Goal: Navigation & Orientation: Find specific page/section

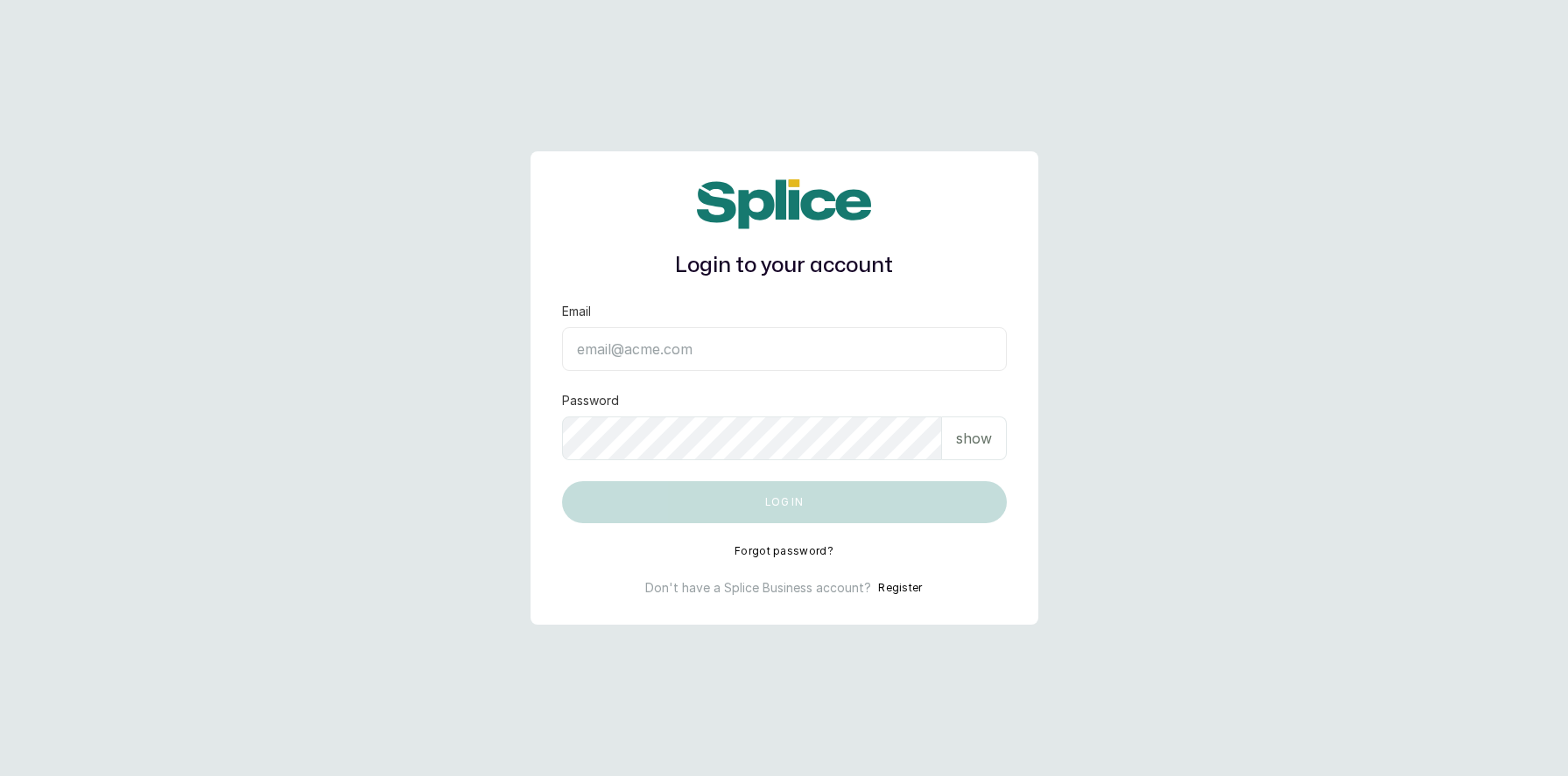
click at [675, 360] on input "Email" at bounding box center [785, 349] width 445 height 43
type input "[EMAIL_ADDRESS][DOMAIN_NAME]"
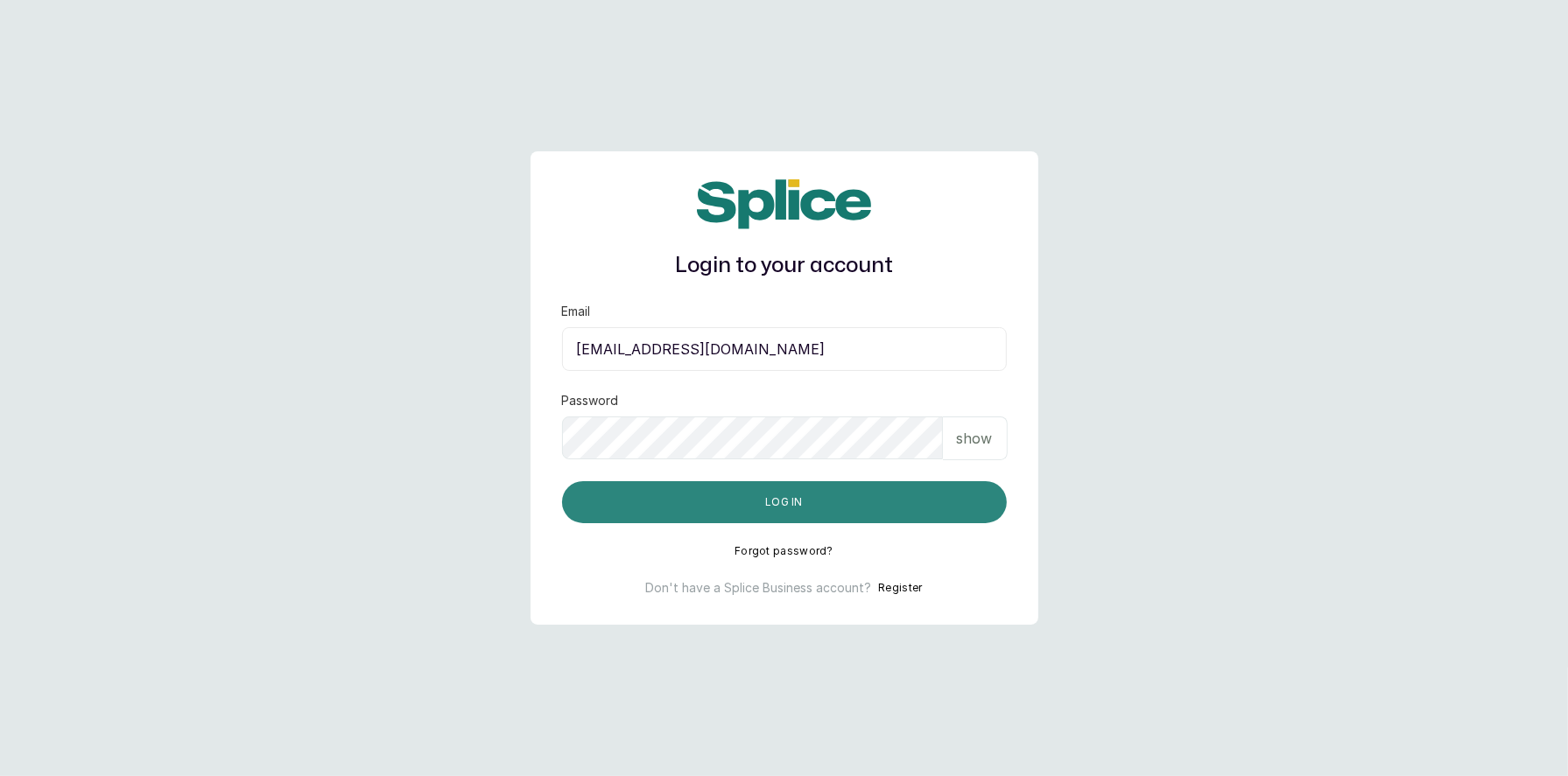
click at [794, 507] on button "Log in" at bounding box center [785, 503] width 445 height 42
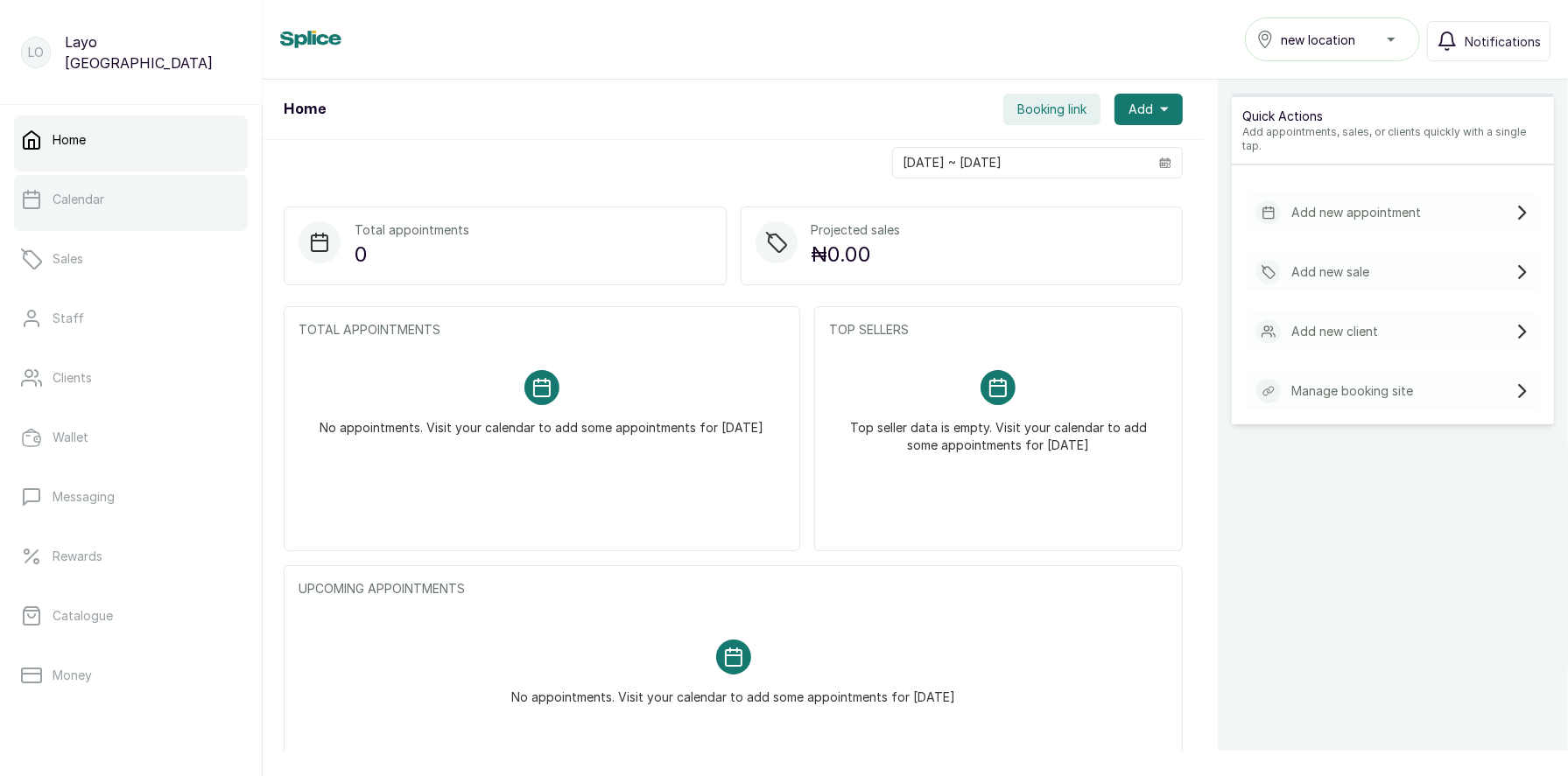
click at [82, 199] on p "Calendar" at bounding box center [79, 199] width 52 height 17
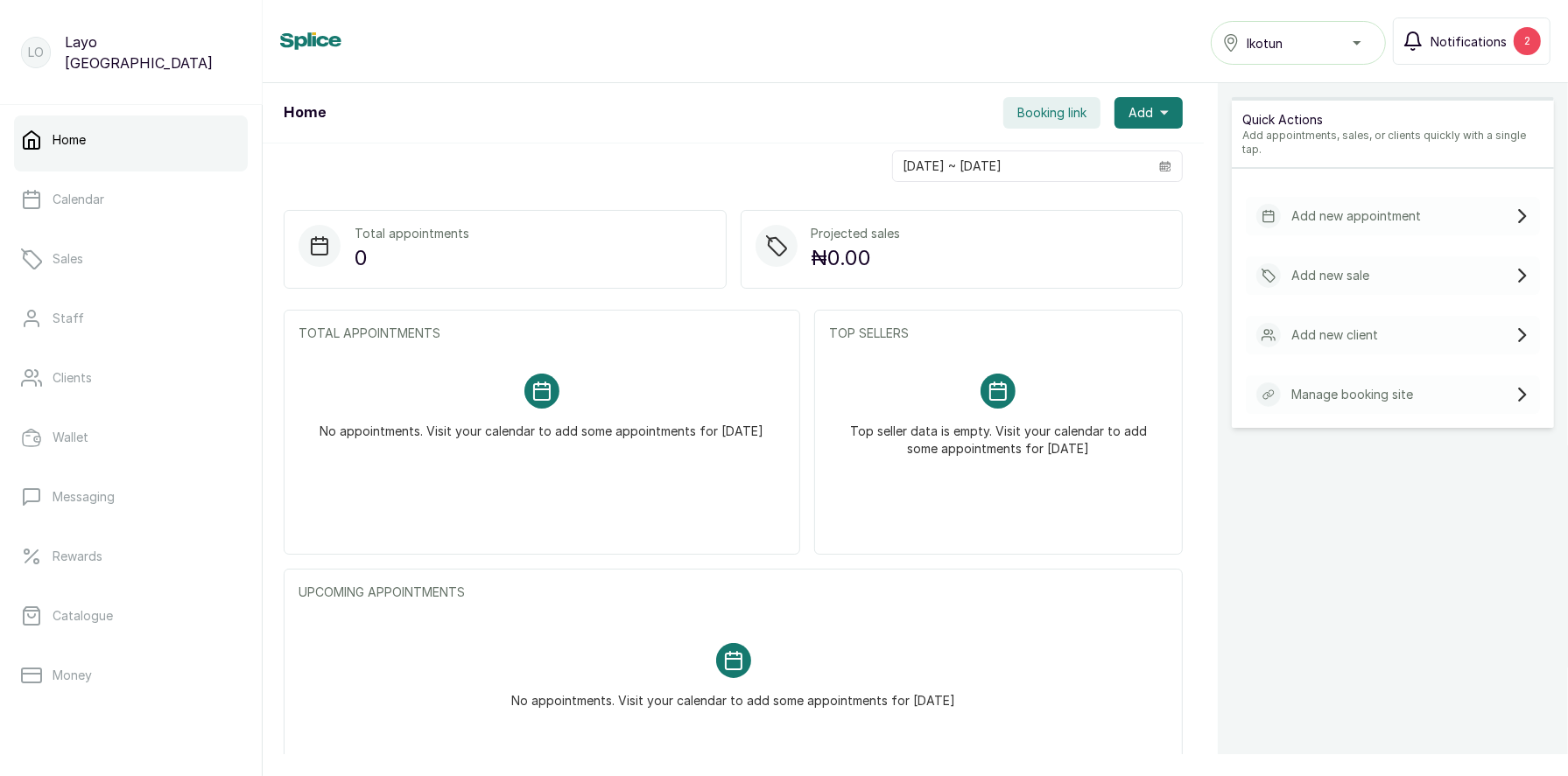
click at [1464, 43] on span "Notifications" at bounding box center [1468, 41] width 76 height 18
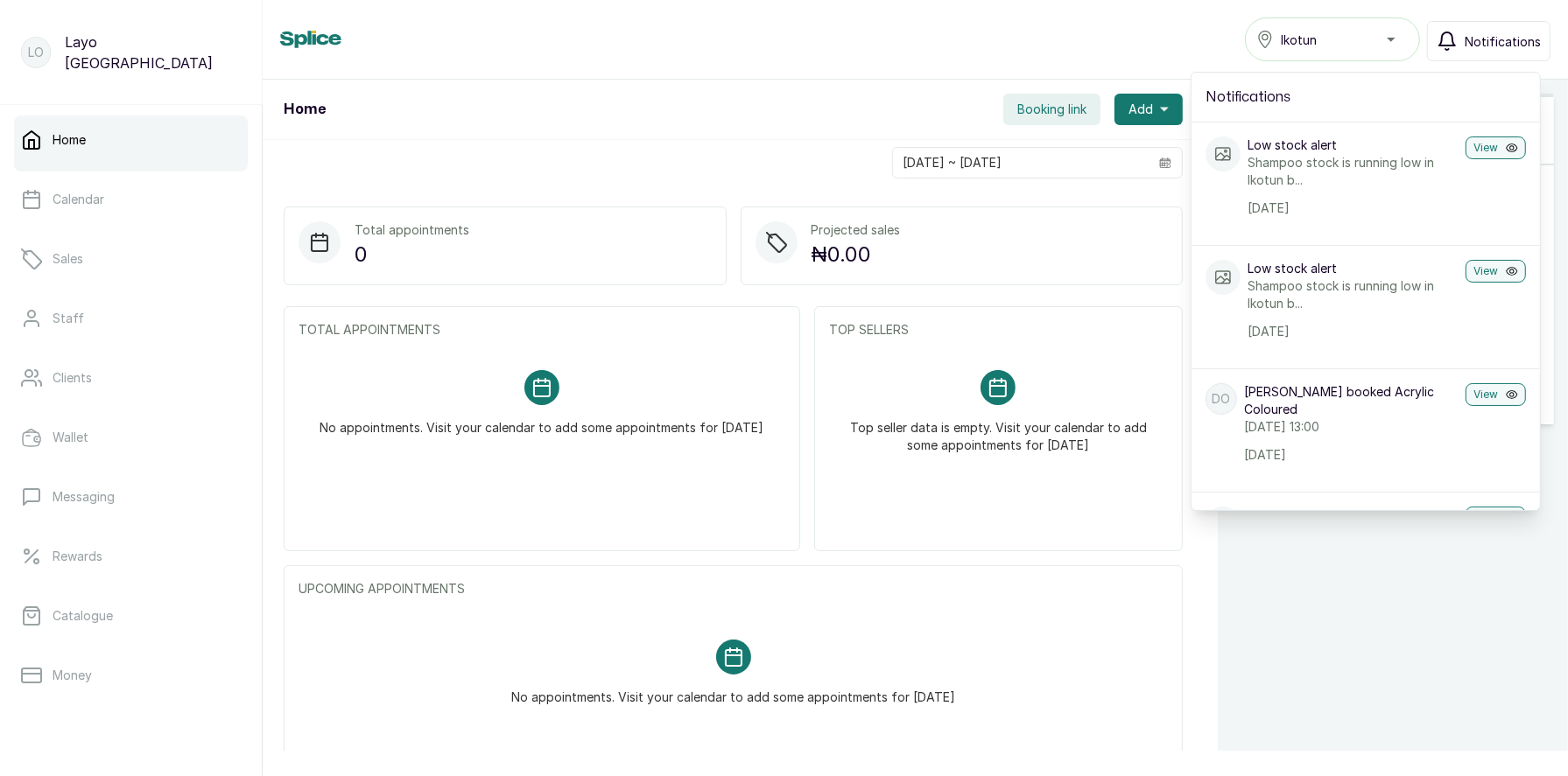
scroll to position [10, 0]
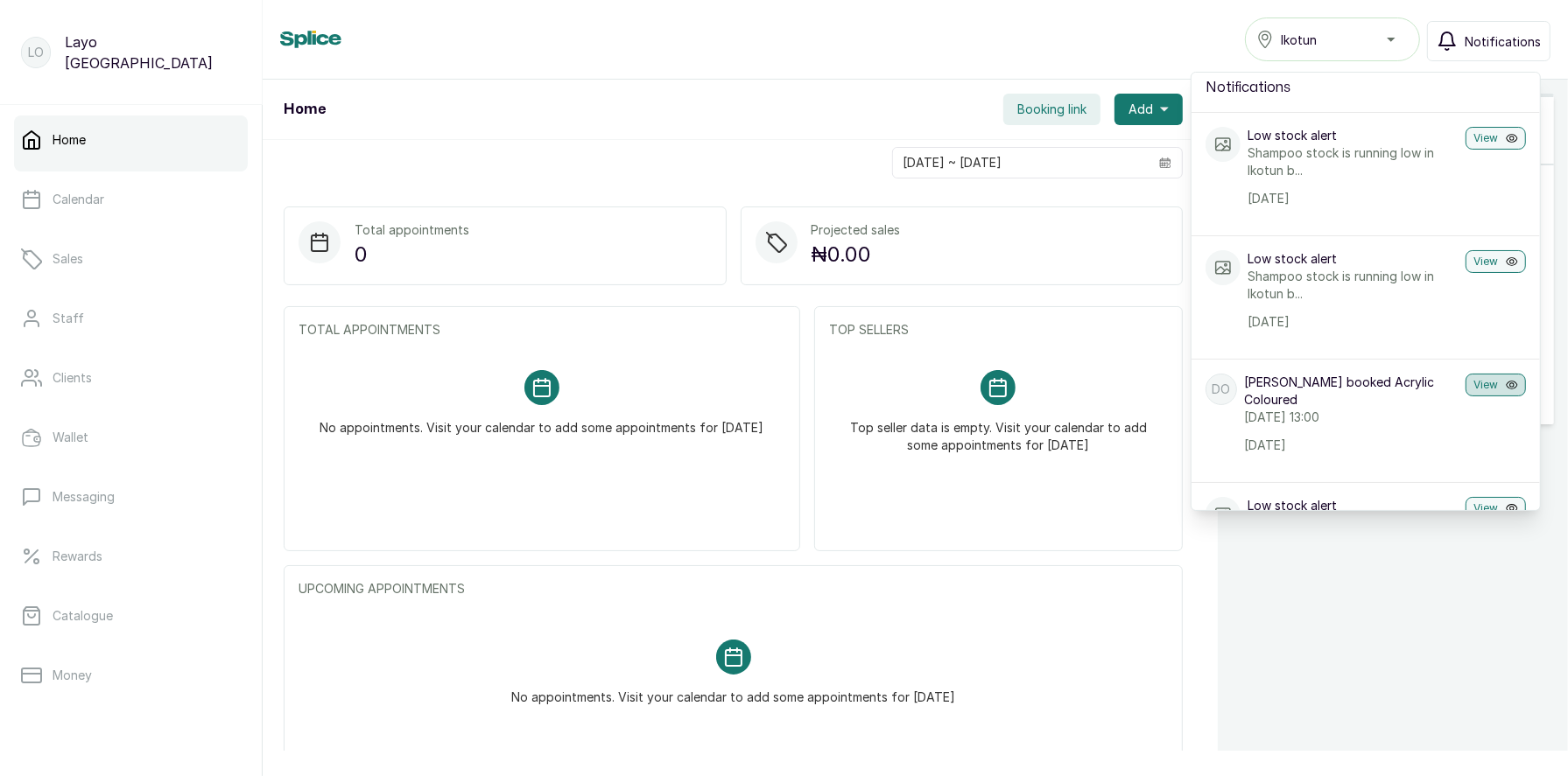
click at [1491, 382] on button "View" at bounding box center [1496, 385] width 61 height 23
